Goal: Information Seeking & Learning: Learn about a topic

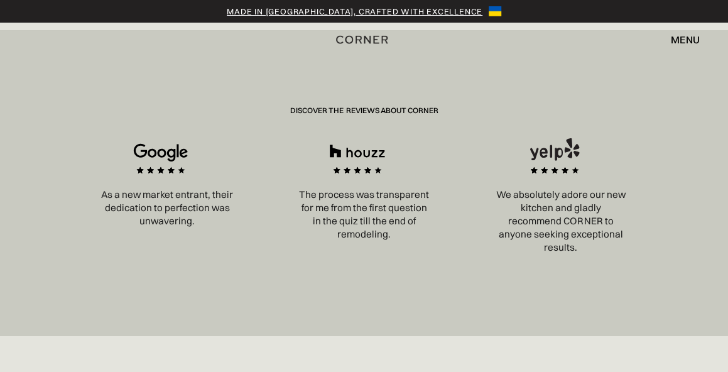
scroll to position [2187, 0]
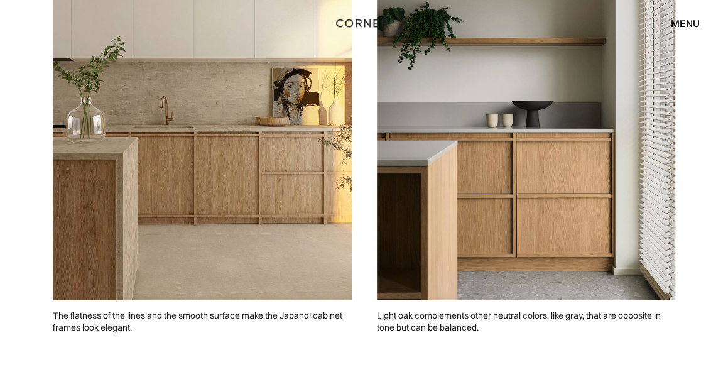
scroll to position [1423, 0]
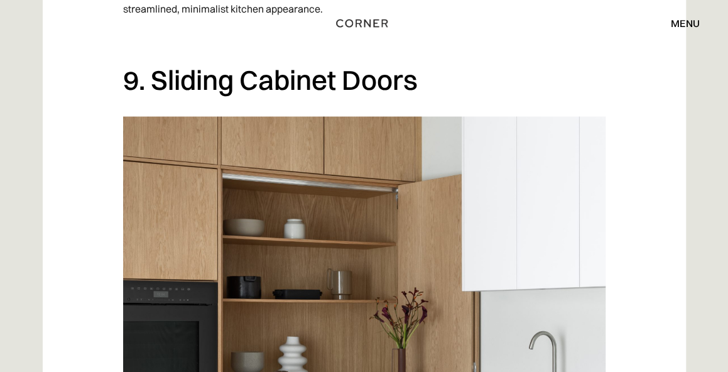
scroll to position [5320, 0]
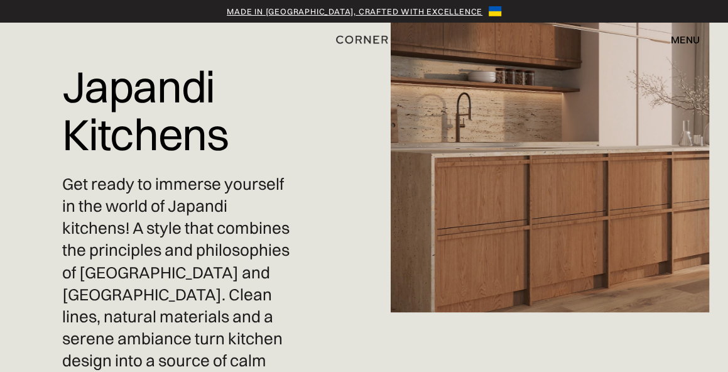
scroll to position [36, 0]
